Goal: Task Accomplishment & Management: Use online tool/utility

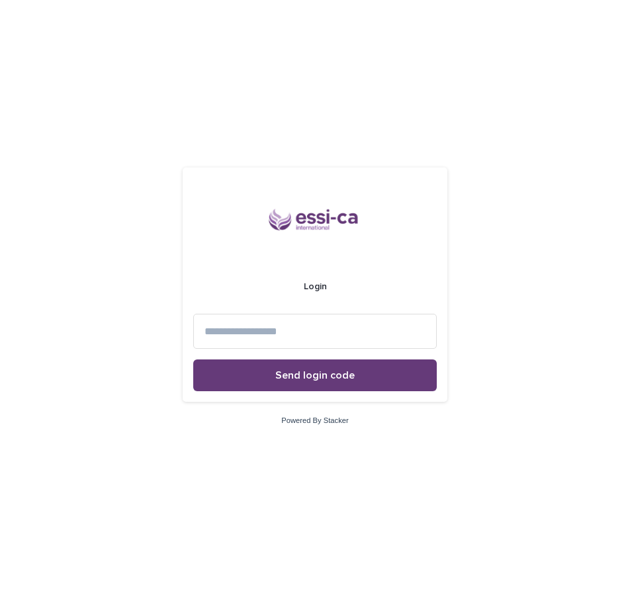
click at [377, 332] on input at bounding box center [315, 331] width 244 height 35
type input "**********"
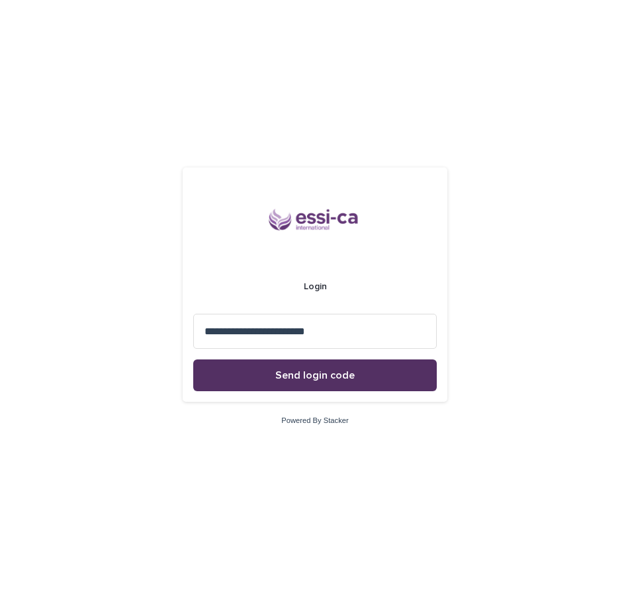
click at [383, 375] on button "Send login code" at bounding box center [315, 376] width 244 height 32
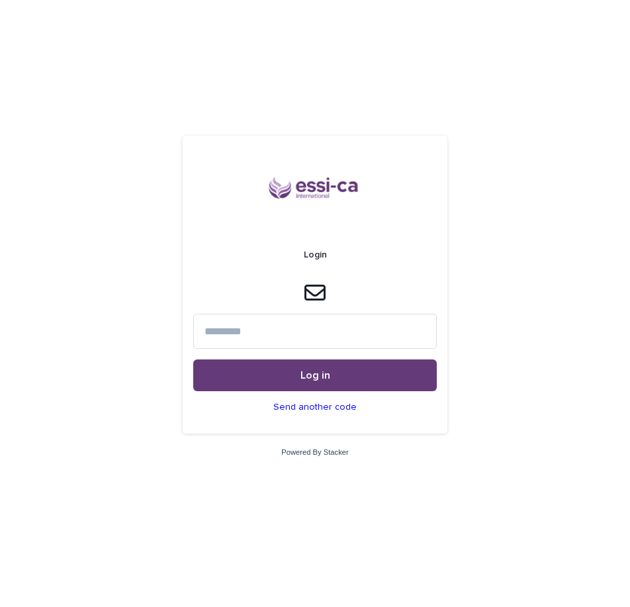
click at [346, 336] on input at bounding box center [315, 331] width 244 height 35
type input "******"
click at [193, 360] on button "Log in" at bounding box center [315, 376] width 244 height 32
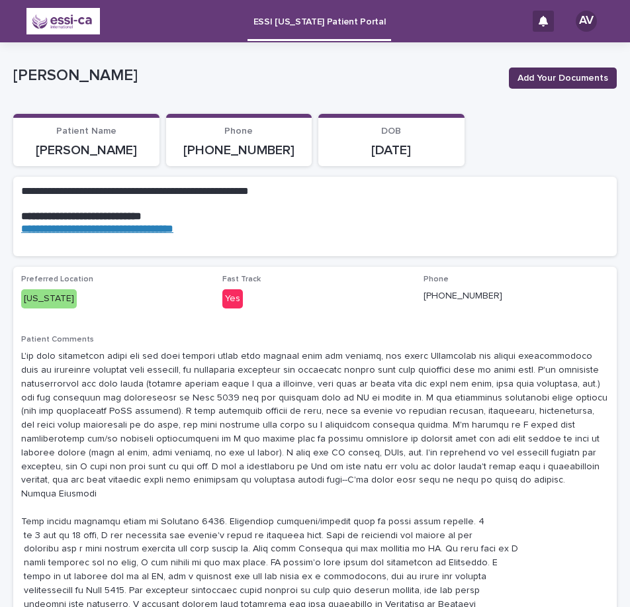
click at [526, 72] on span "Add Your Documents" at bounding box center [563, 78] width 91 height 13
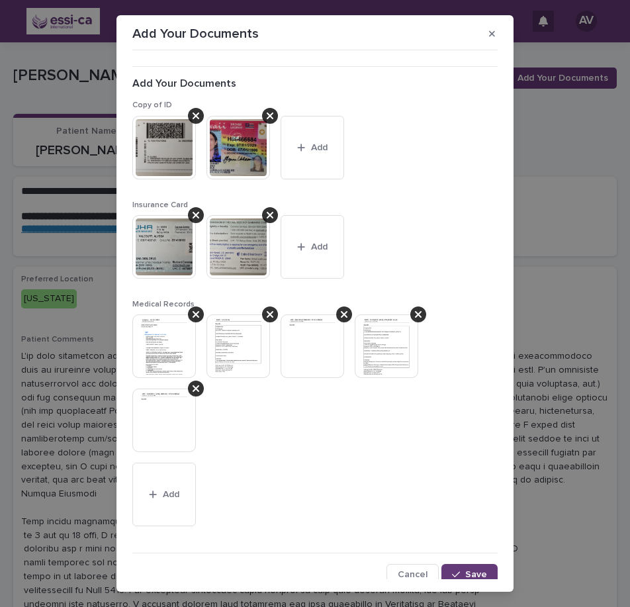
scroll to position [9, 0]
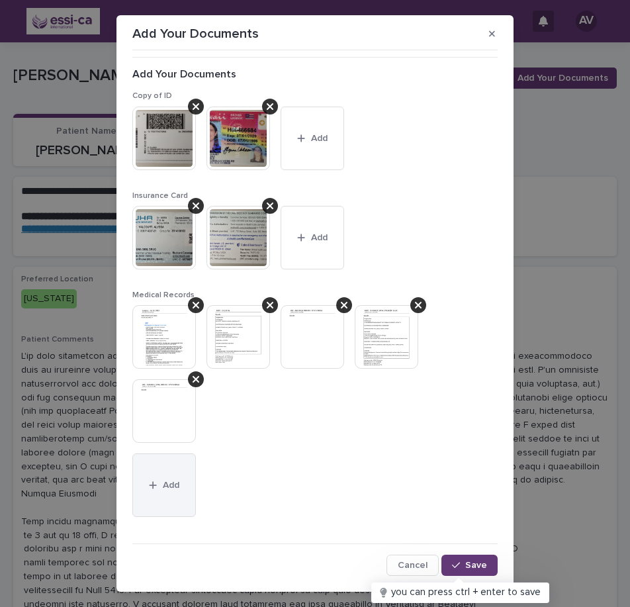
click at [154, 479] on button "Add" at bounding box center [164, 486] width 64 height 64
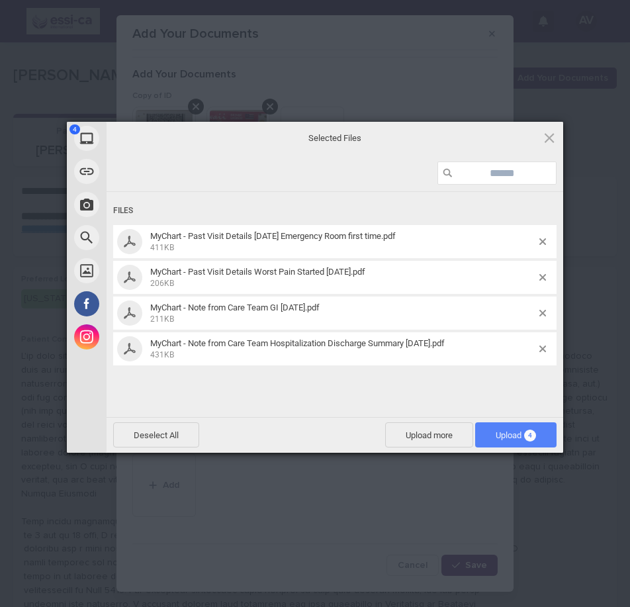
click at [502, 440] on span "Upload 4" at bounding box center [515, 434] width 81 height 25
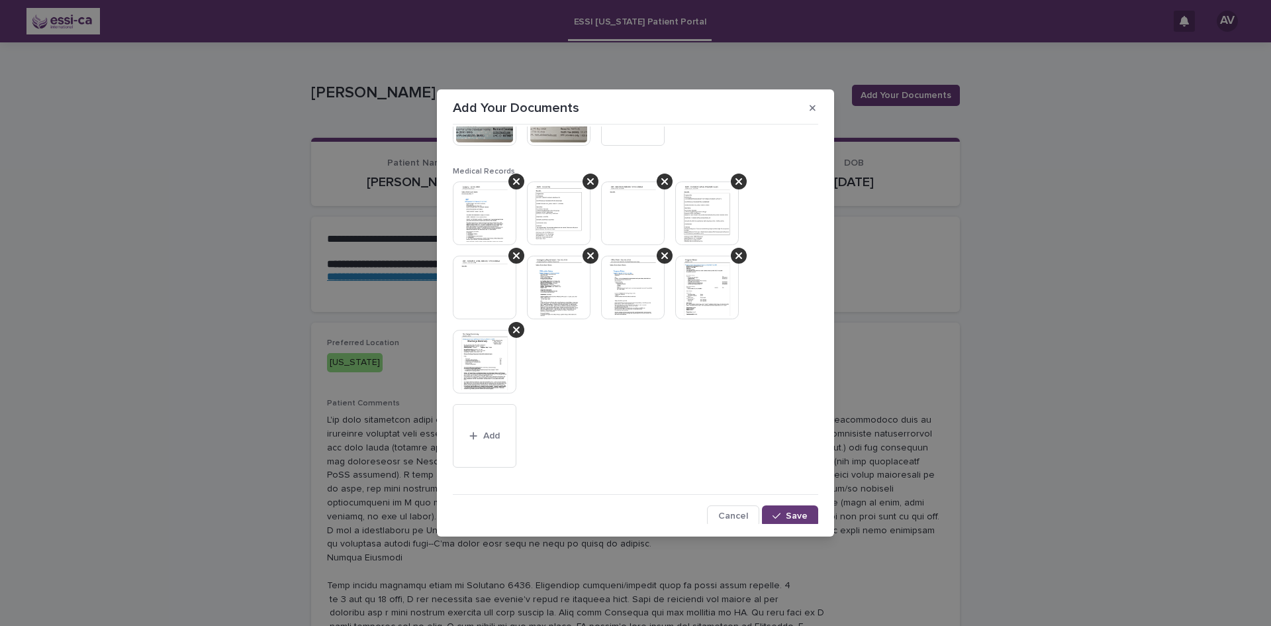
scroll to position [210, 0]
click at [630, 518] on button "Save" at bounding box center [790, 513] width 56 height 21
